Goal: Information Seeking & Learning: Learn about a topic

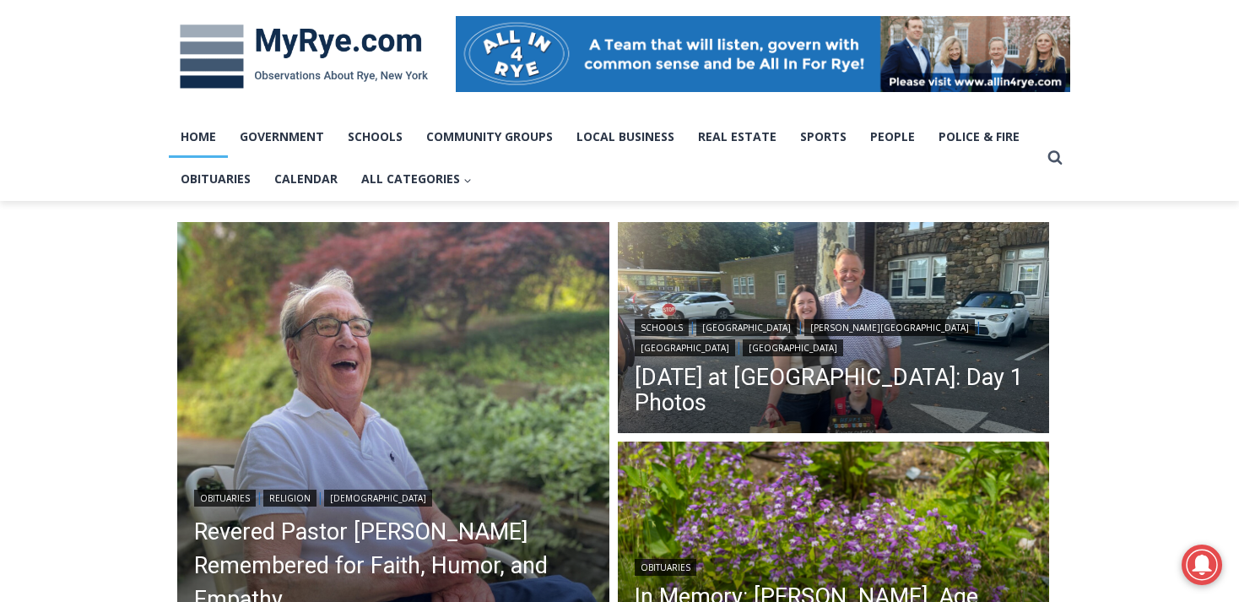
scroll to position [262, 0]
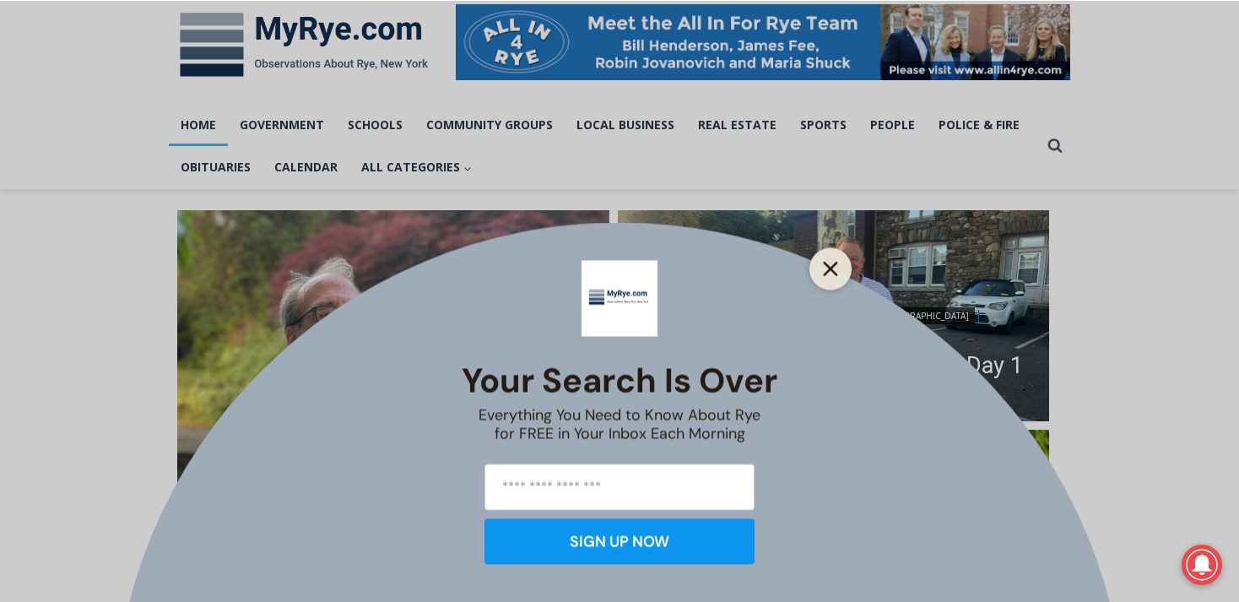
click at [824, 270] on icon "Close" at bounding box center [830, 268] width 15 height 15
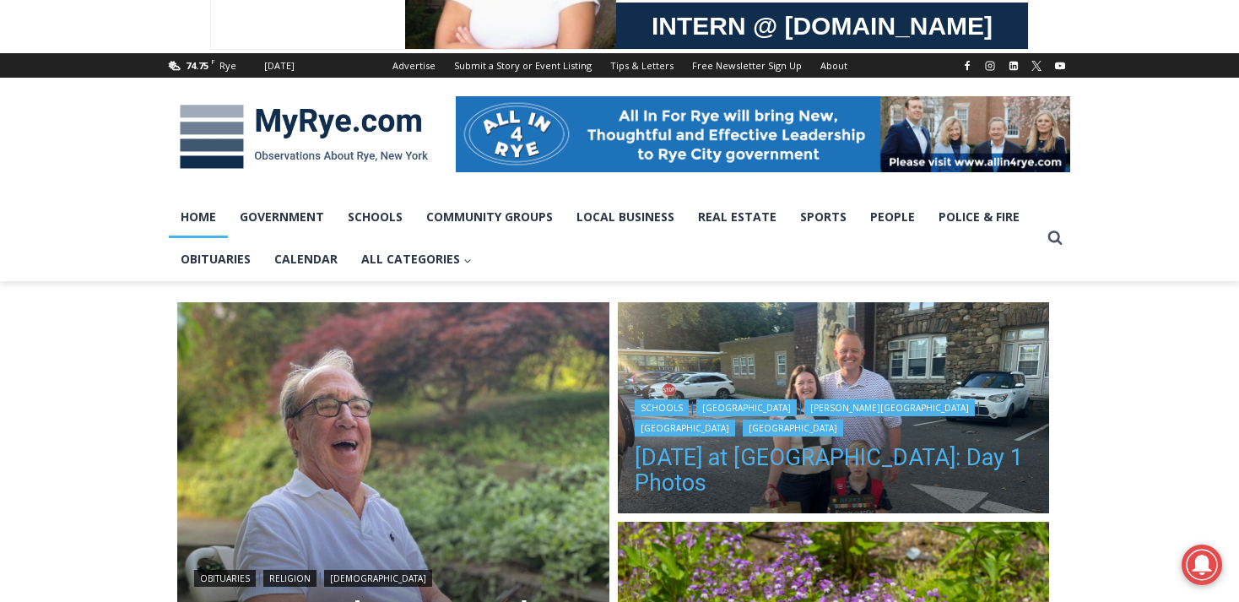
scroll to position [168, 0]
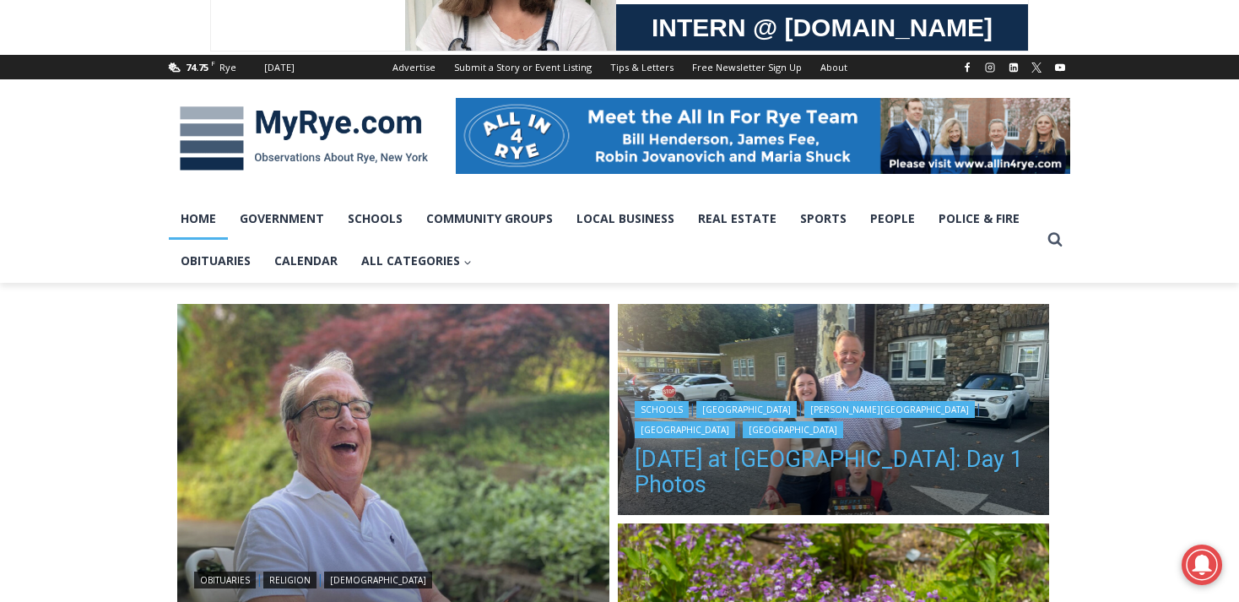
click at [845, 465] on link "[DATE] at [GEOGRAPHIC_DATA]: Day 1 Photos" at bounding box center [834, 471] width 398 height 51
